Goal: Task Accomplishment & Management: Use online tool/utility

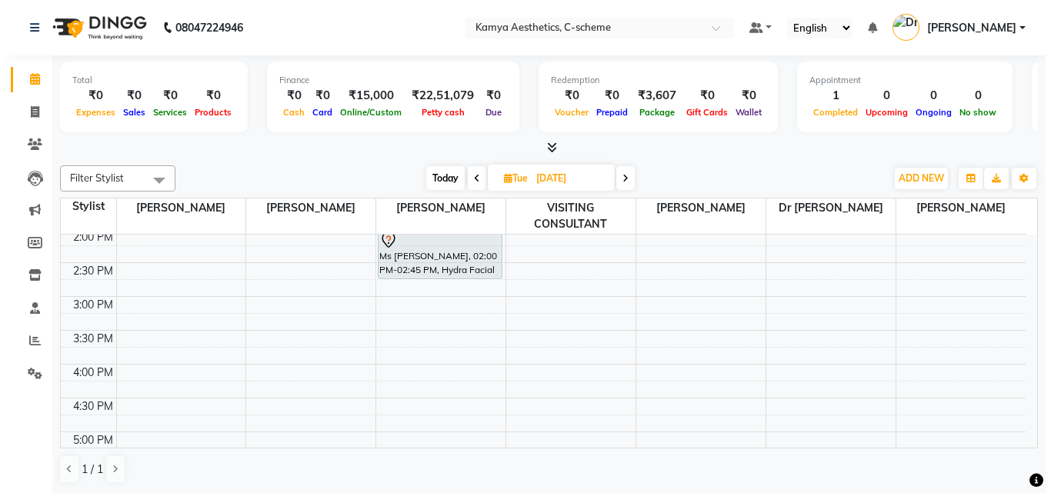
scroll to position [308, 0]
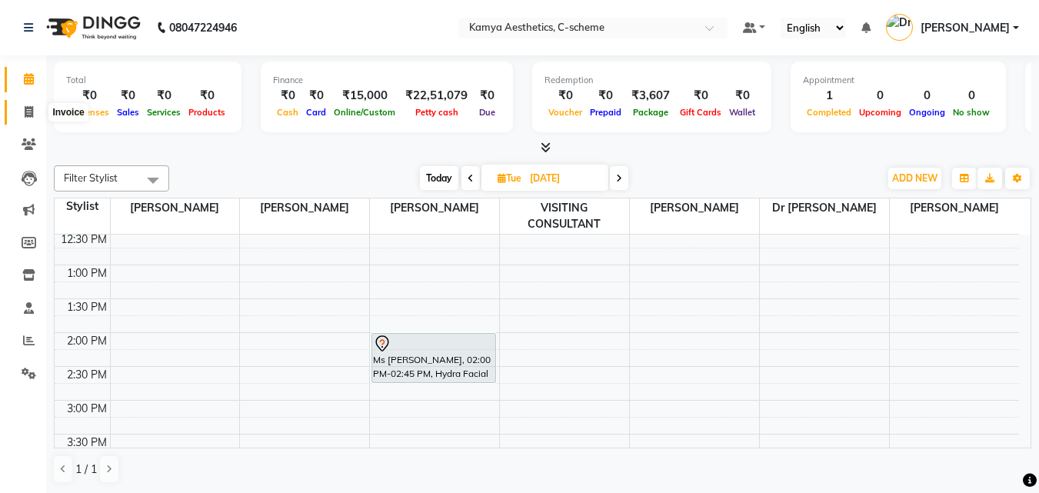
click at [27, 118] on span at bounding box center [28, 113] width 27 height 18
select select "5322"
select select "service"
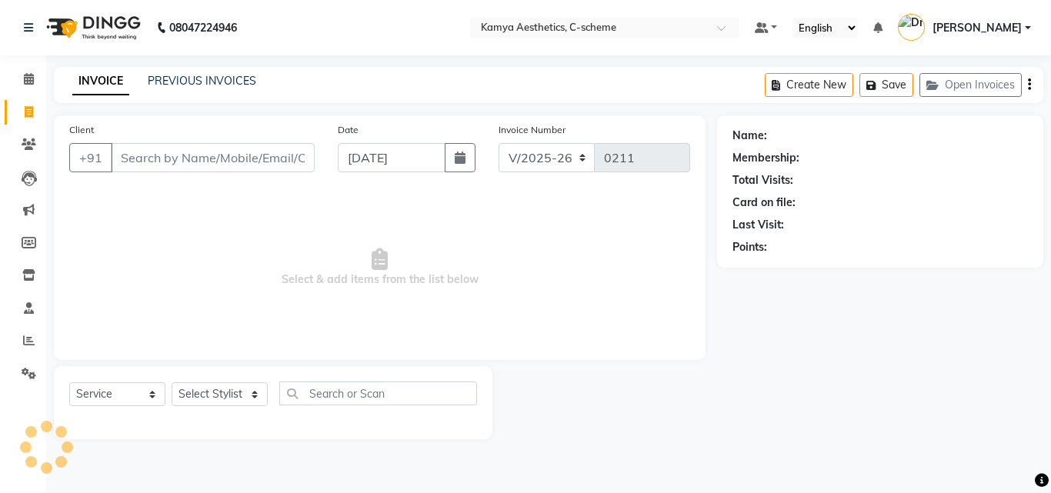
select select "5322"
select select "service"
click at [35, 76] on span at bounding box center [28, 80] width 27 height 18
